Goal: Navigation & Orientation: Go to known website

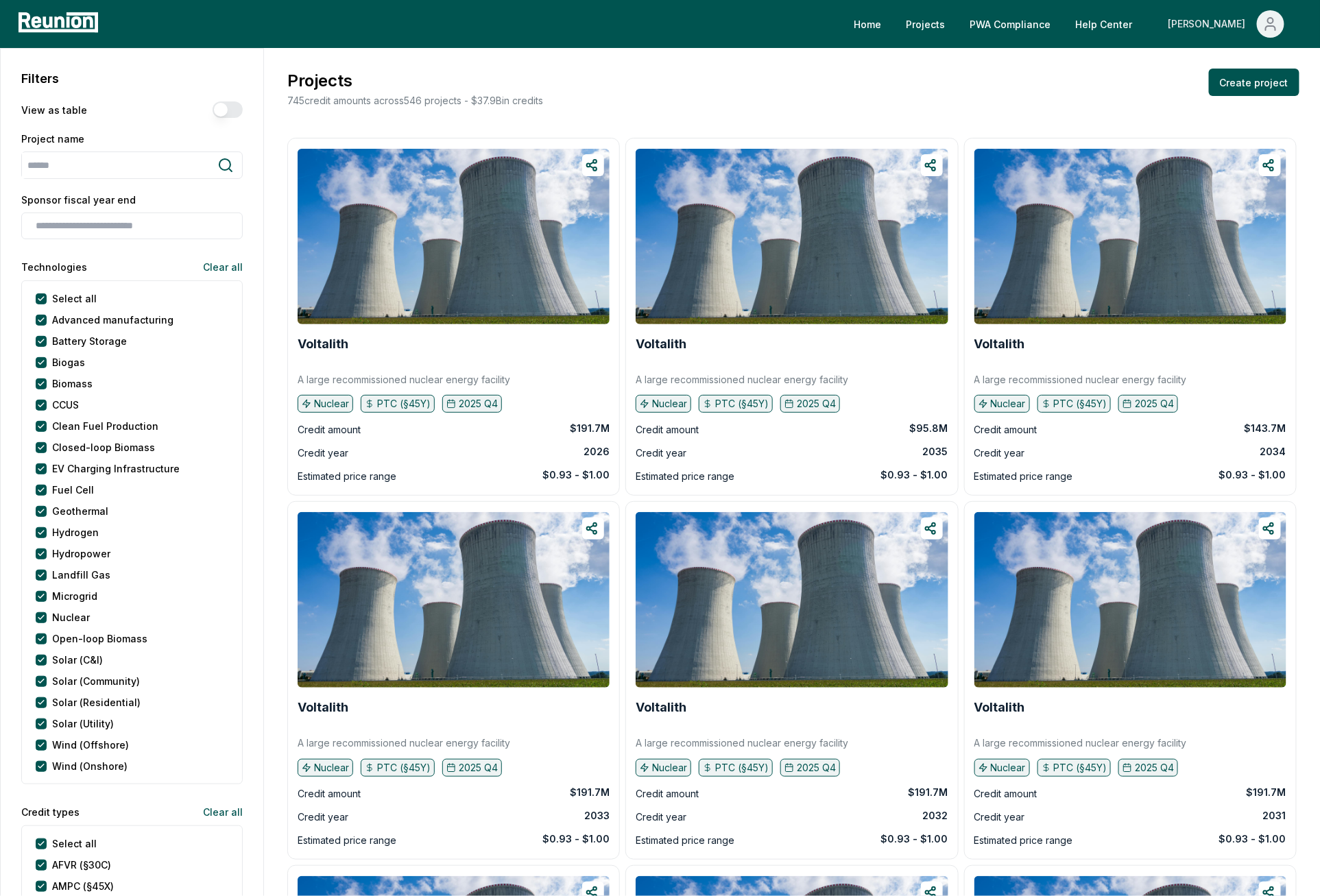
click at [1264, 26] on icon "Main" at bounding box center [1270, 24] width 17 height 17
click at [1222, 83] on div "Admin Portal" at bounding box center [1241, 73] width 132 height 39
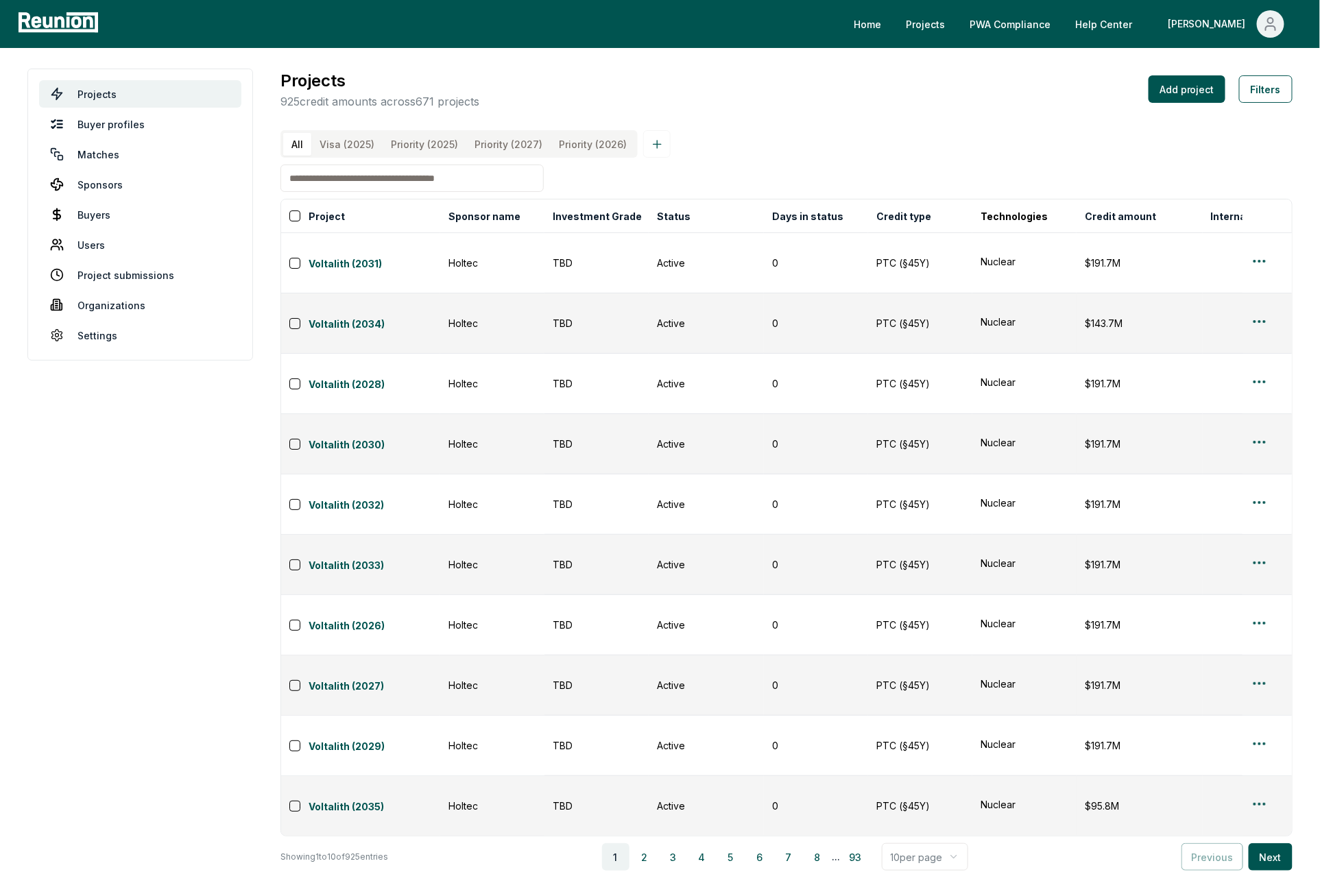
click at [742, 125] on div "Projects 925 credit amounts across 671 projects Add project Filters All Visa (2…" at bounding box center [786, 470] width 1012 height 802
click at [792, 115] on div "Projects 925 credit amounts across 671 projects Add project Filters All Visa (2…" at bounding box center [786, 470] width 1012 height 802
click at [1268, 23] on icon "Main" at bounding box center [1270, 24] width 17 height 17
click at [968, 92] on div "Projects 925 credit amounts across 671 projects Add project Filters" at bounding box center [786, 89] width 1012 height 41
click at [956, 27] on link "Projects" at bounding box center [925, 24] width 61 height 28
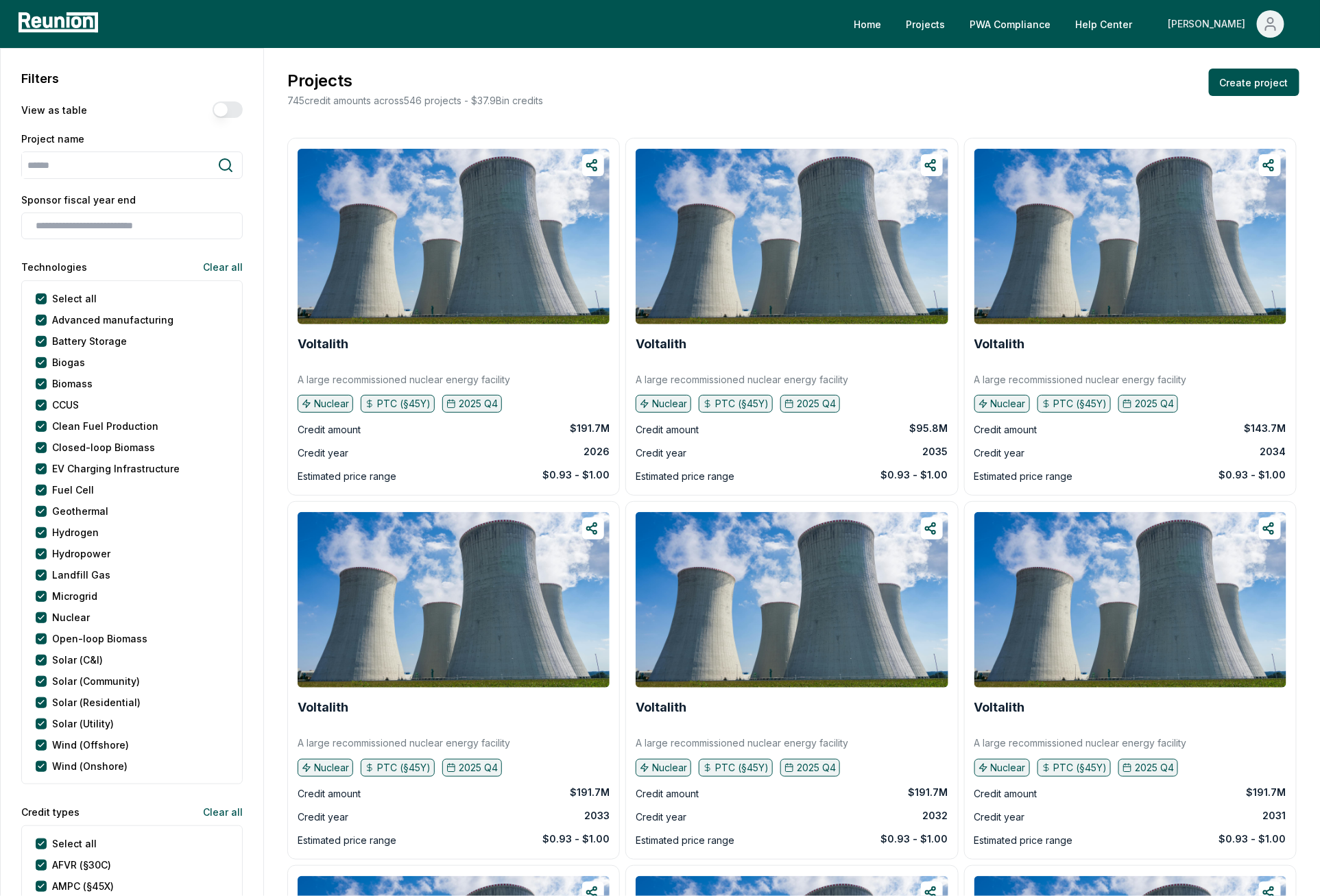
click at [1270, 34] on span "Main" at bounding box center [1270, 24] width 28 height 28
click at [1225, 148] on p "Log out" at bounding box center [1234, 151] width 35 height 17
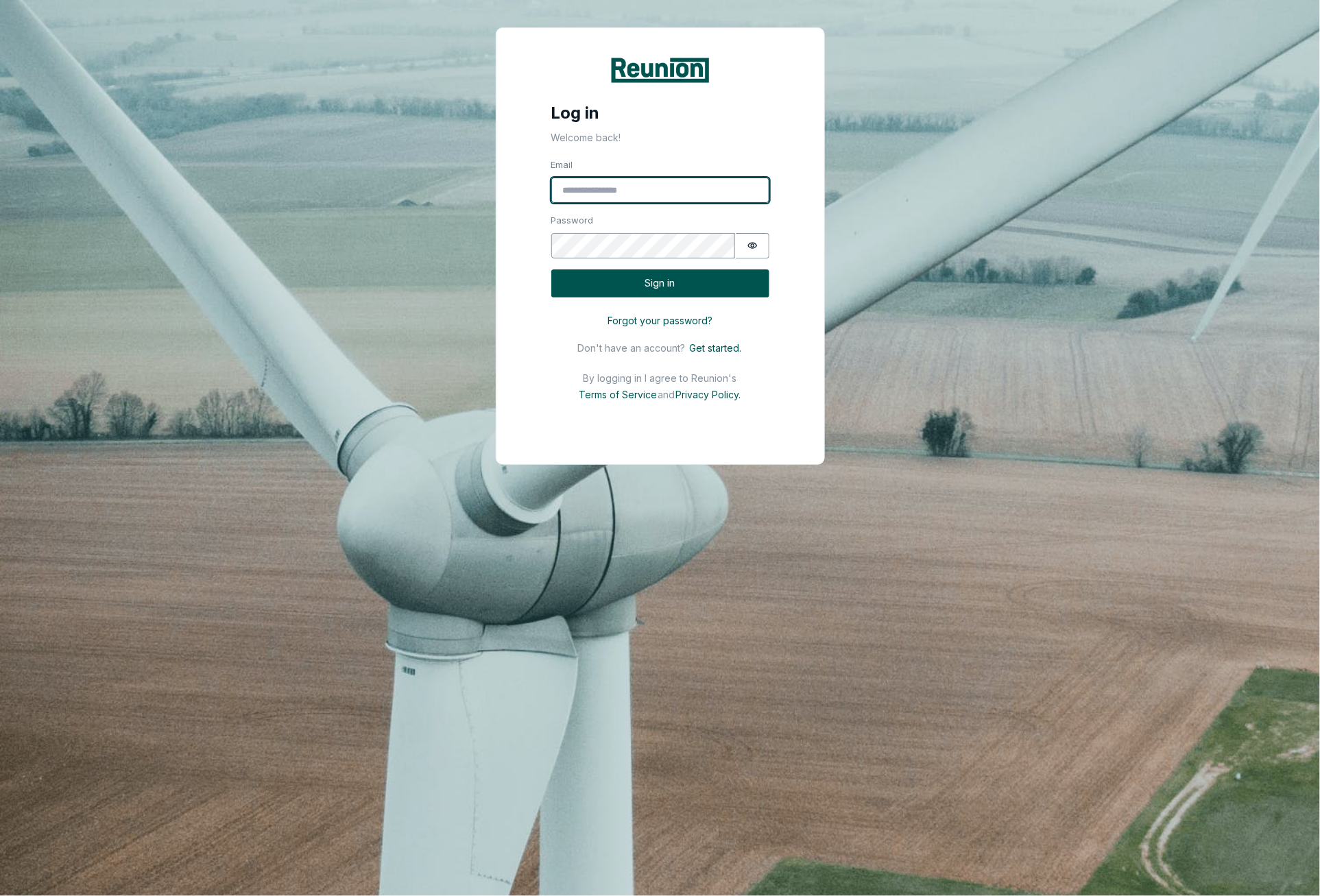
click at [650, 188] on input "Email" at bounding box center [660, 191] width 218 height 26
paste input "**********"
type input "**********"
click at [702, 282] on button "Sign in" at bounding box center [660, 284] width 218 height 28
